Goal: Task Accomplishment & Management: Manage account settings

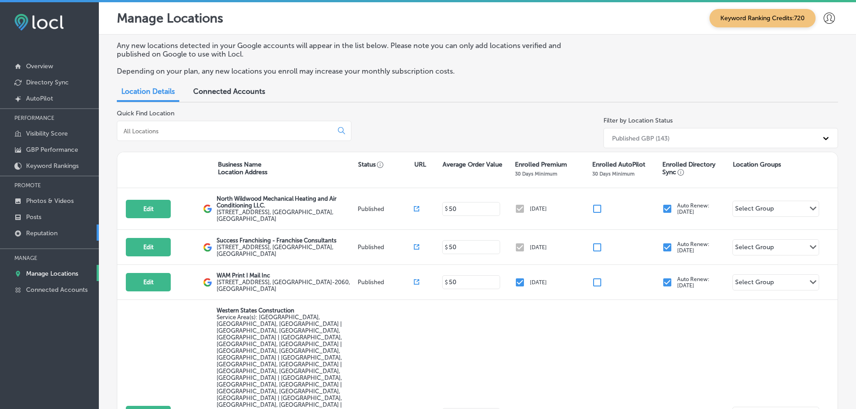
click at [52, 233] on p "Reputation" at bounding box center [41, 234] width 31 height 8
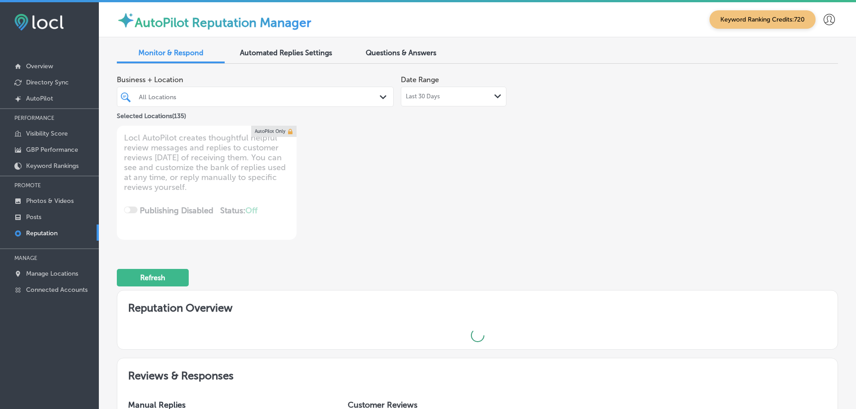
click at [337, 96] on div "All Locations" at bounding box center [260, 97] width 242 height 8
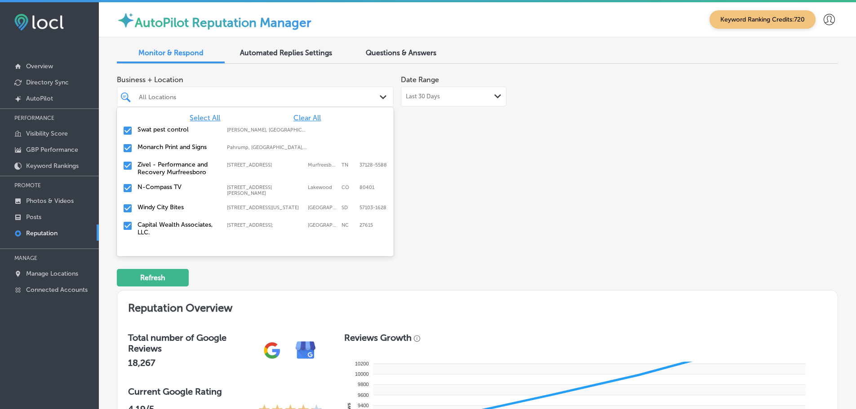
click at [300, 118] on span "Clear All" at bounding box center [306, 118] width 27 height 9
type textarea "x"
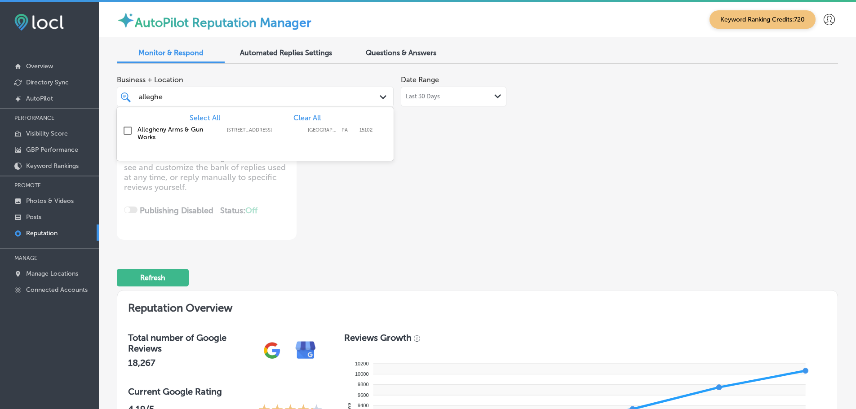
type input "alleghen"
click at [163, 129] on label "Allegheny Arms & Gun Works" at bounding box center [177, 133] width 80 height 15
type textarea "x"
type input "alleghen"
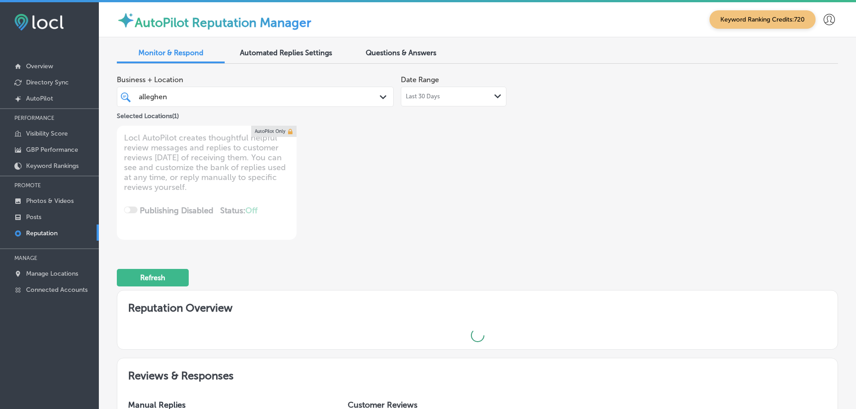
click at [539, 175] on div "Business + Location alleghen alleghen Path Created with Sketch. Selected Locati…" at bounding box center [333, 155] width 433 height 169
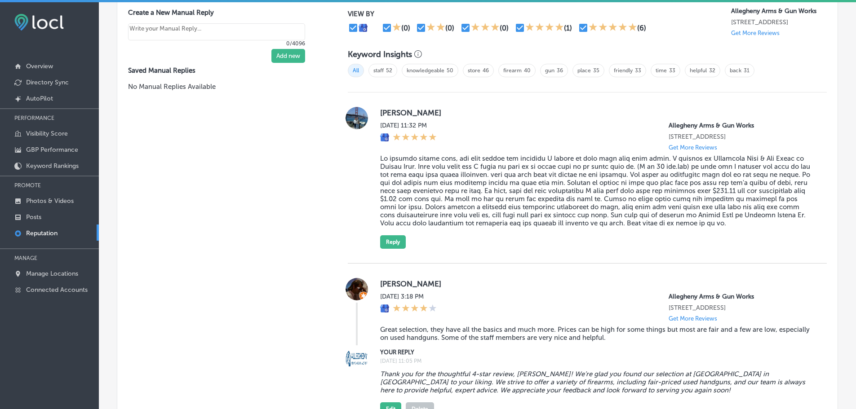
scroll to position [584, 0]
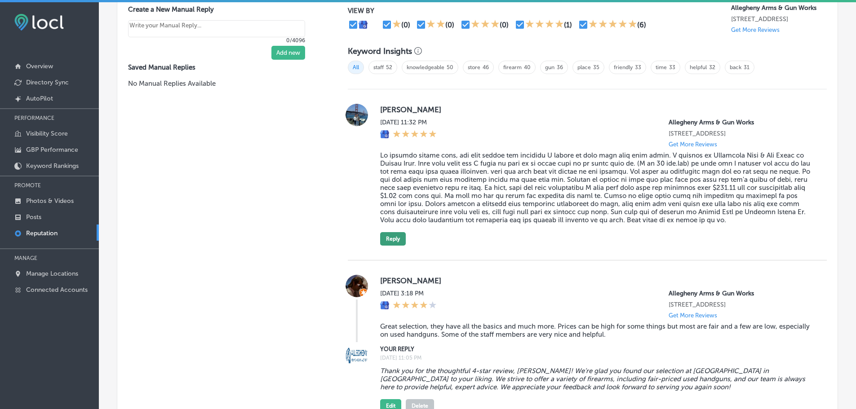
click at [388, 245] on button "Reply" at bounding box center [393, 238] width 26 height 13
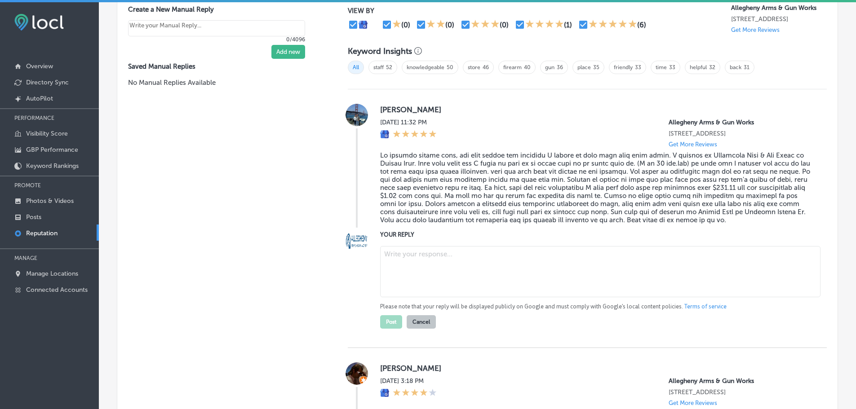
click at [437, 271] on textarea at bounding box center [600, 271] width 440 height 51
type textarea "x"
paste textarea ""First and foremost, we want to extend our deepest condolences for your loss. W…"
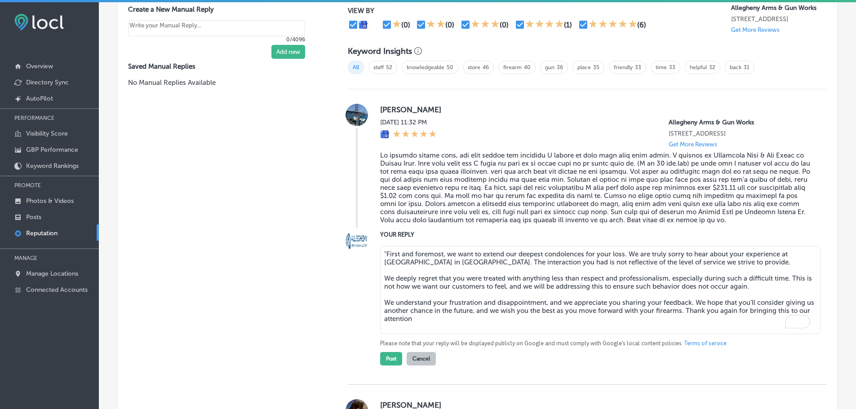
click at [385, 261] on textarea ""First and foremost, we want to extend our deepest condolences for your loss. W…" at bounding box center [600, 290] width 440 height 88
click at [454, 325] on textarea "First and foremost, we want to extend our deepest condolences for your loss. We…" at bounding box center [600, 290] width 440 height 88
type textarea "First and foremost, we want to extend our deepest condolences for your loss. We…"
click at [390, 366] on button "Post" at bounding box center [391, 358] width 22 height 13
type textarea "x"
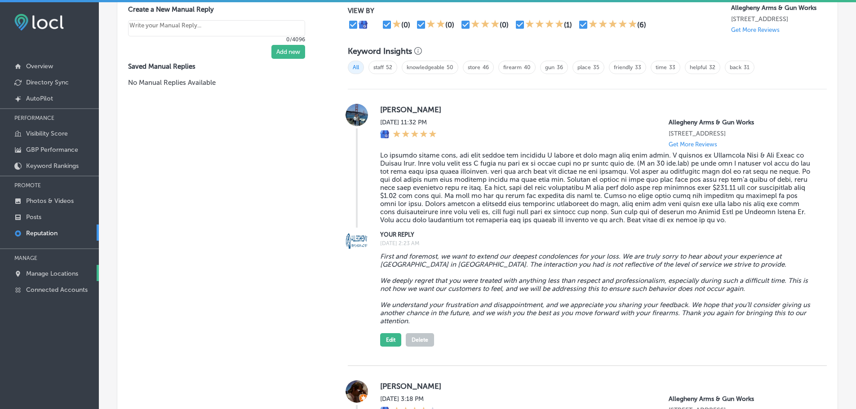
click at [49, 274] on p "Manage Locations" at bounding box center [52, 274] width 52 height 8
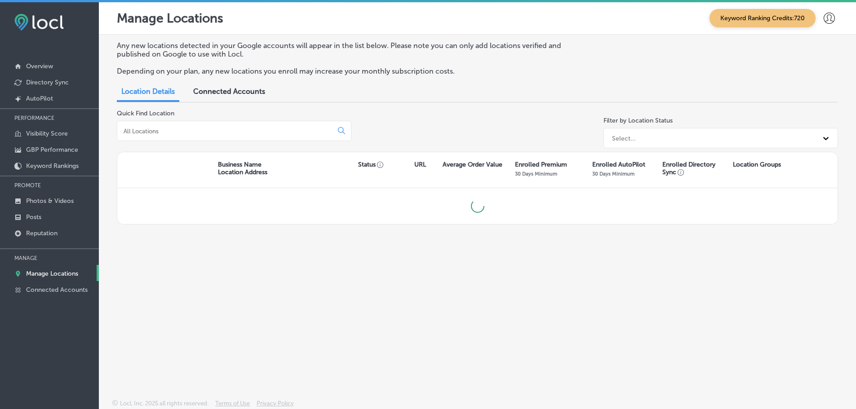
click at [180, 131] on input at bounding box center [227, 131] width 208 height 8
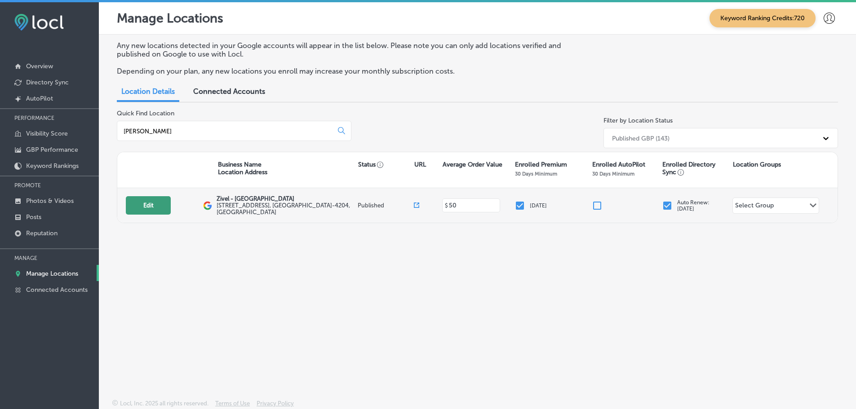
type input "[PERSON_NAME]"
click at [138, 207] on button "Edit" at bounding box center [148, 205] width 45 height 18
select select "US"
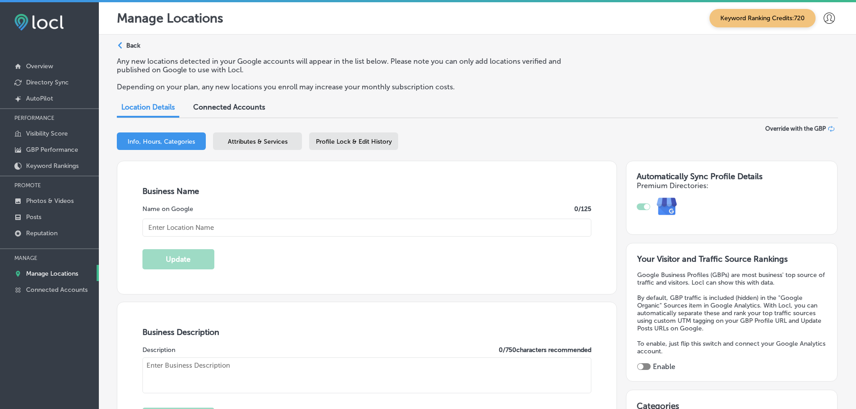
type input "Zivel - [GEOGRAPHIC_DATA]"
type input "[STREET_ADDRESS]"
type input "Franklin"
type input "37067-4204"
type input "US"
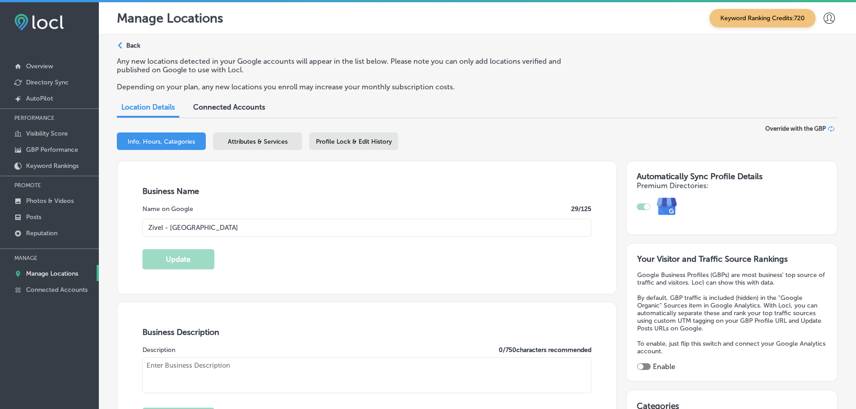
type input "[URL][DOMAIN_NAME]"
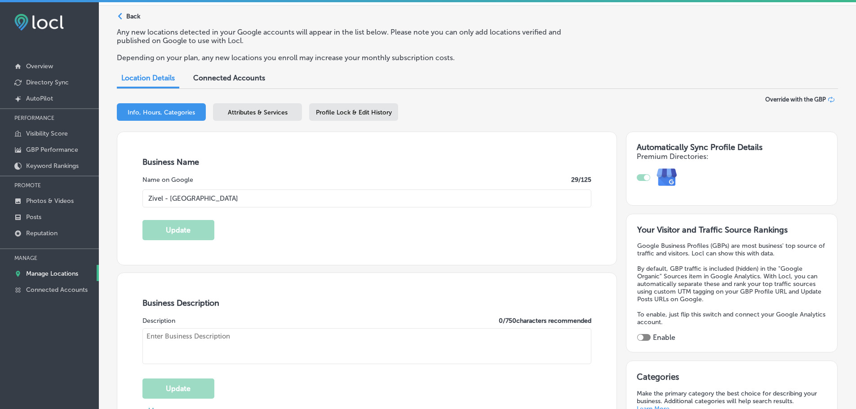
checkbox input "true"
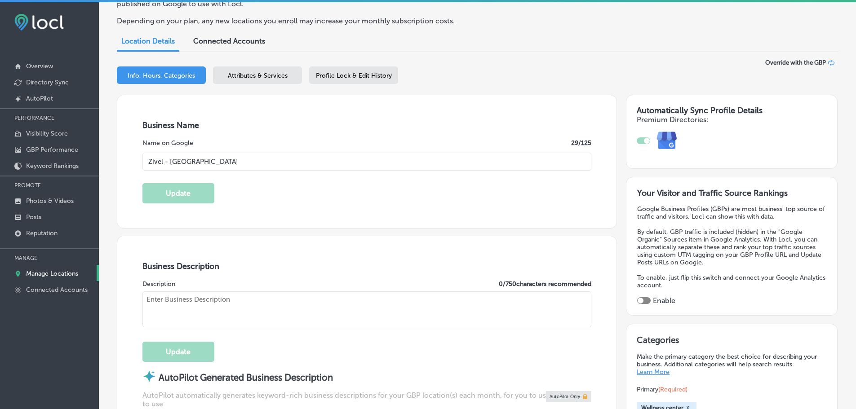
type textarea "Zivel - [GEOGRAPHIC_DATA] offers advanced performance and recovery services to …"
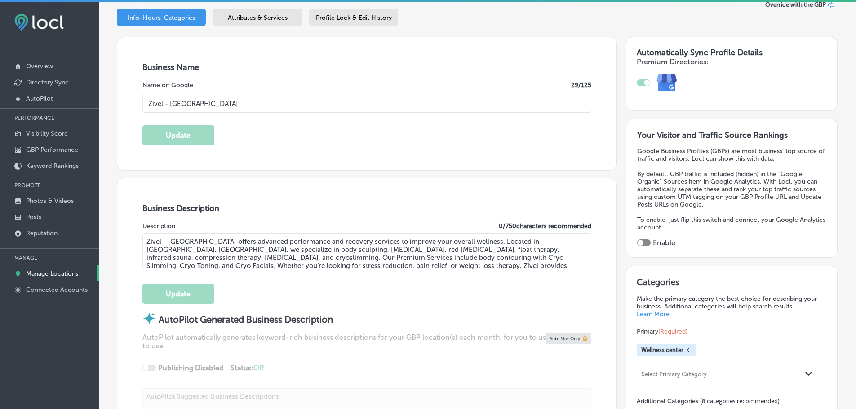
type input "[PHONE_NUMBER]"
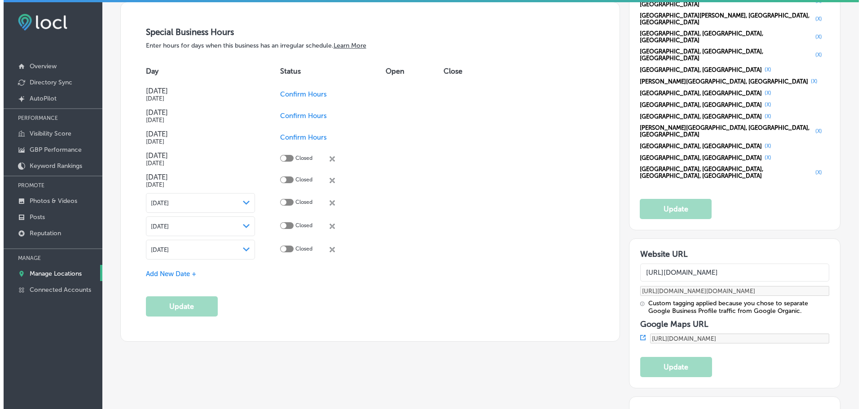
scroll to position [1033, 0]
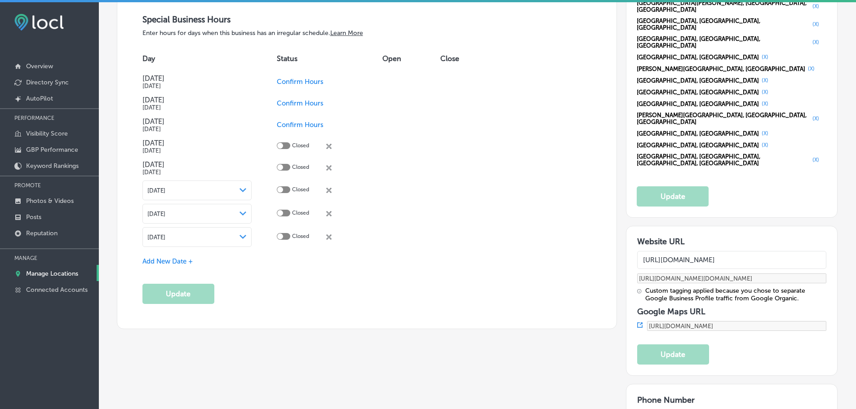
click at [190, 261] on span "Add New Date +" at bounding box center [167, 261] width 50 height 8
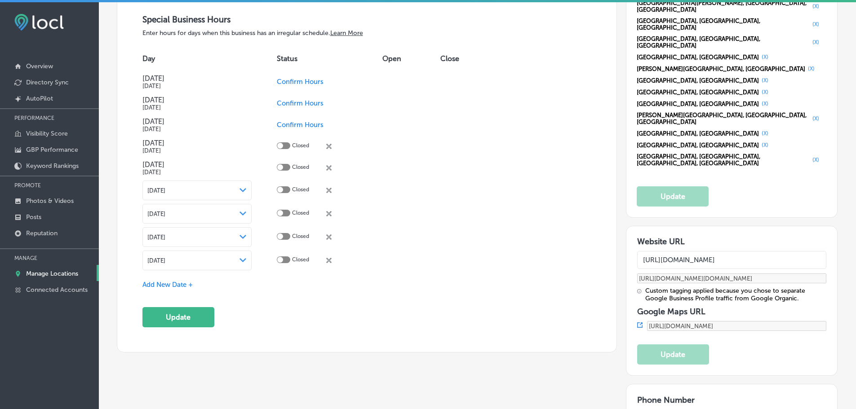
click at [241, 260] on icon "Path Created with Sketch." at bounding box center [242, 260] width 7 height 4
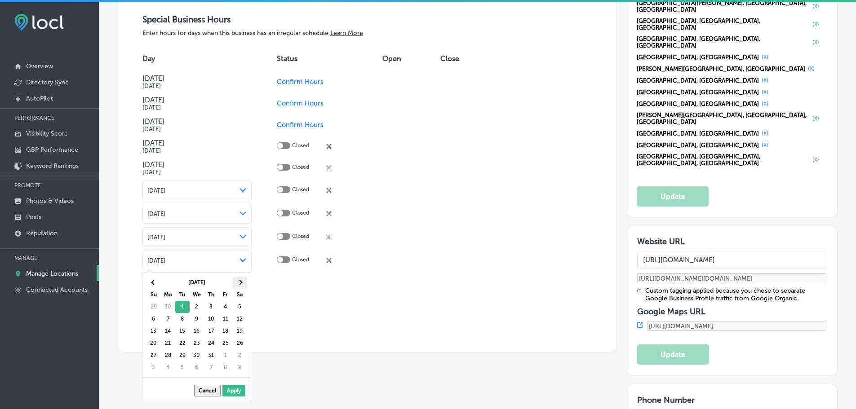
click at [241, 282] on span at bounding box center [239, 282] width 5 height 5
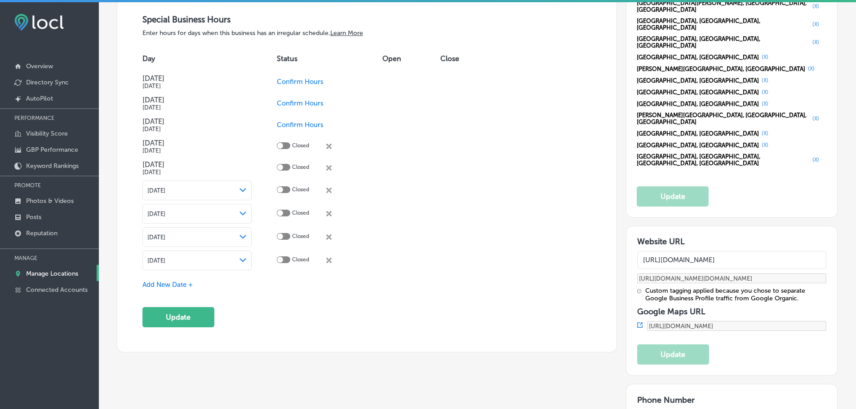
click at [303, 82] on span "Confirm Hours" at bounding box center [300, 82] width 47 height 8
click at [198, 317] on button "Update" at bounding box center [178, 317] width 72 height 20
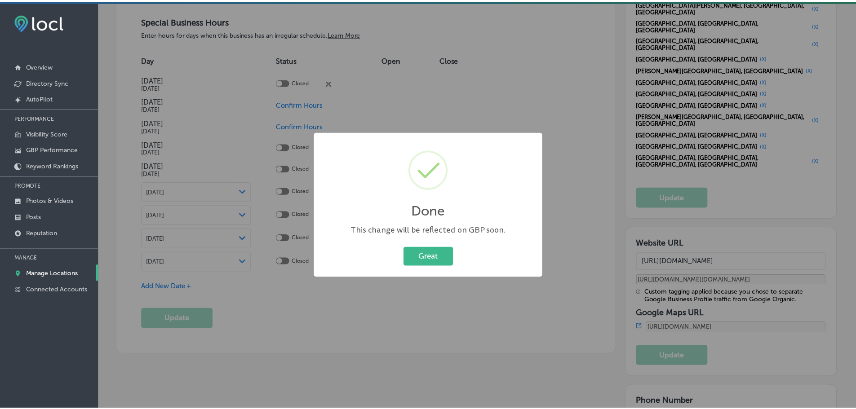
scroll to position [1035, 0]
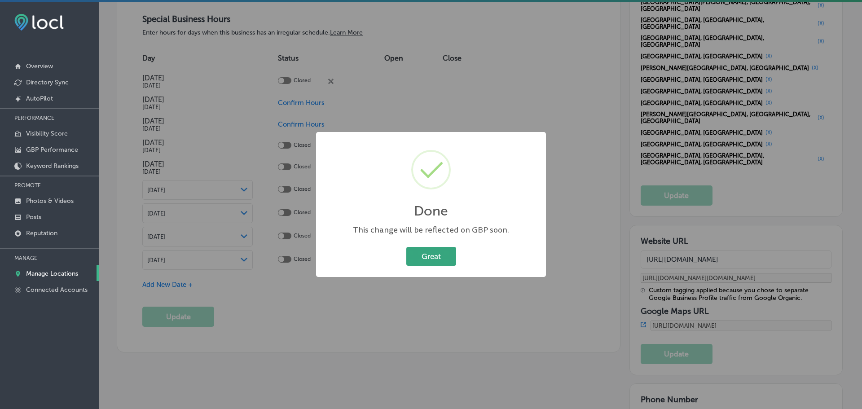
click at [424, 258] on button "Great" at bounding box center [431, 256] width 50 height 18
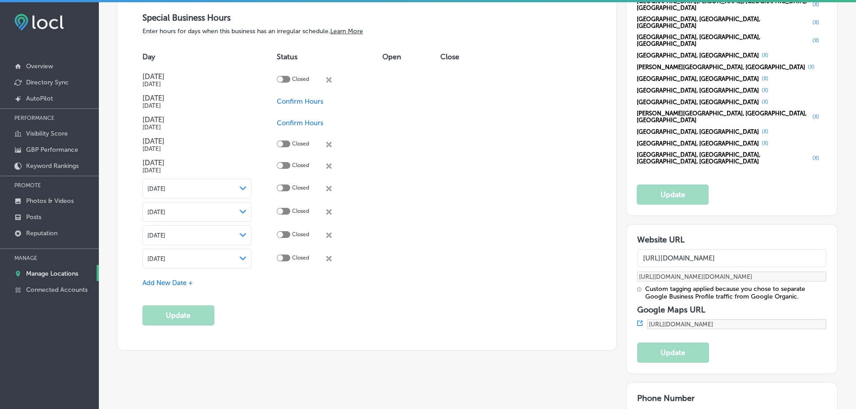
scroll to position [1033, 0]
